Goal: Task Accomplishment & Management: Use online tool/utility

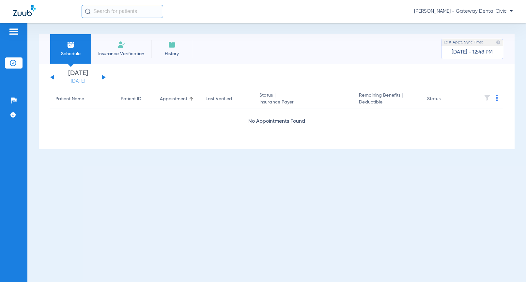
click at [78, 82] on link "[DATE]" at bounding box center [77, 81] width 39 height 7
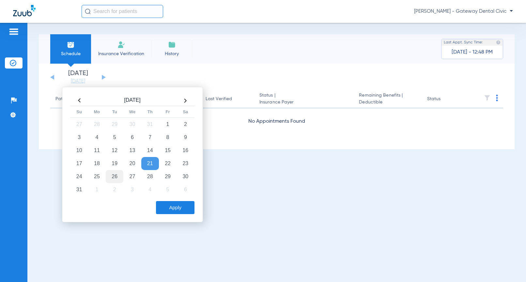
click at [113, 175] on td "26" at bounding box center [115, 176] width 18 height 13
drag, startPoint x: 136, startPoint y: 179, endPoint x: 139, endPoint y: 181, distance: 4.2
click at [136, 178] on td "27" at bounding box center [132, 176] width 18 height 13
click at [172, 205] on button "Apply" at bounding box center [175, 207] width 39 height 13
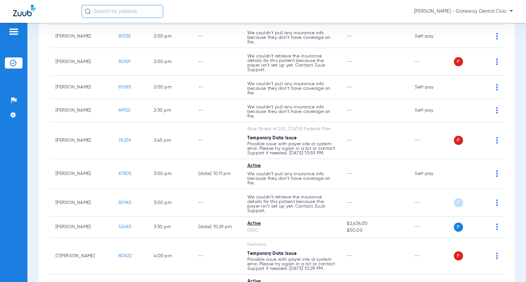
scroll to position [653, 0]
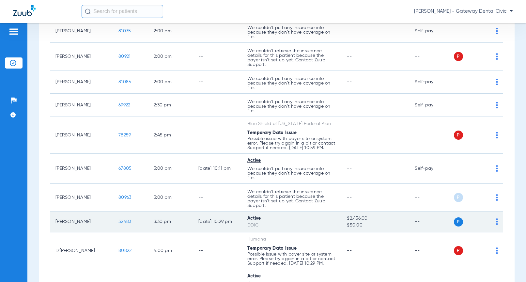
click at [120, 222] on span "52483" at bounding box center [124, 221] width 13 height 5
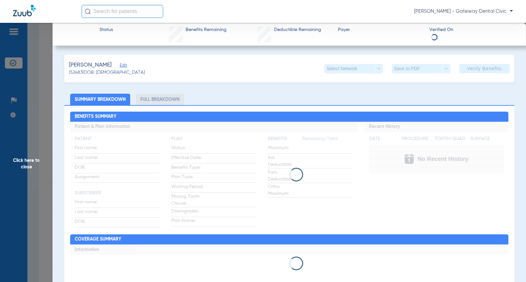
click at [120, 66] on span "Edit" at bounding box center [123, 66] width 6 height 6
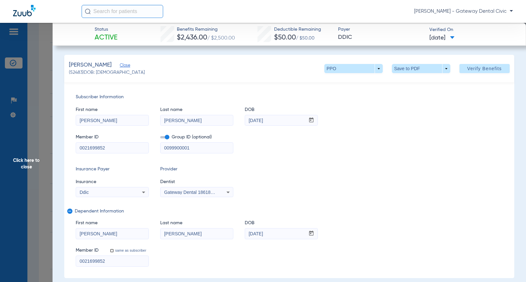
click at [195, 196] on mat-select "Gateway Dental 1861834905" at bounding box center [196, 192] width 73 height 10
click at [194, 193] on span "Gateway Dental 1861834905" at bounding box center [193, 192] width 59 height 5
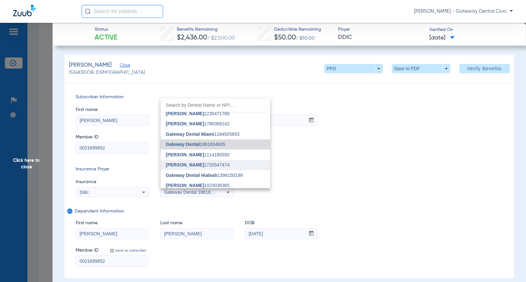
scroll to position [27, 0]
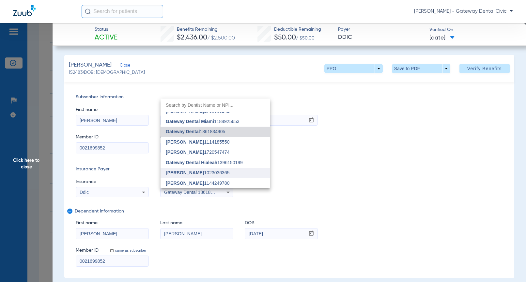
click at [191, 170] on span "[PERSON_NAME]" at bounding box center [185, 172] width 38 height 5
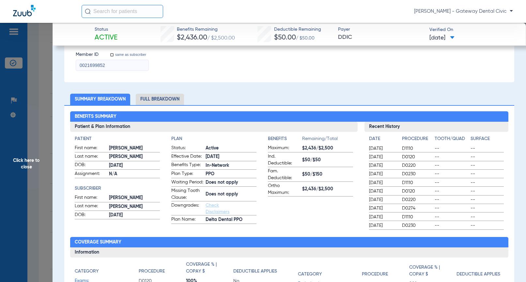
scroll to position [0, 0]
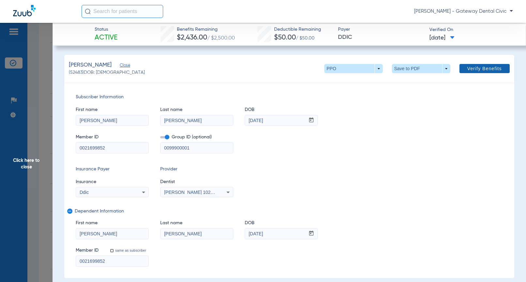
click at [469, 71] on span "Verify Benefits" at bounding box center [484, 68] width 35 height 5
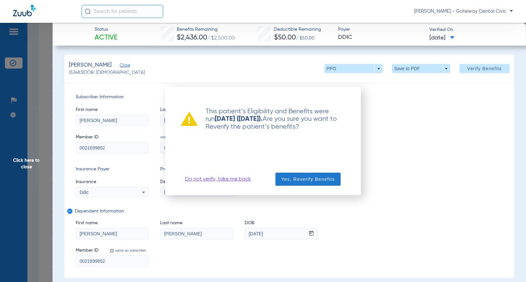
drag, startPoint x: 321, startPoint y: 181, endPoint x: 309, endPoint y: 181, distance: 11.4
click at [321, 181] on span "Yes, Reverify Benefits" at bounding box center [308, 179] width 54 height 7
